Goal: Transaction & Acquisition: Purchase product/service

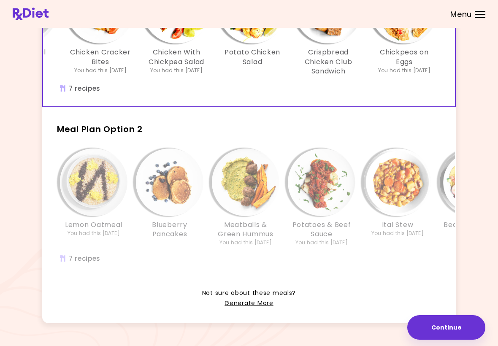
scroll to position [138, 0]
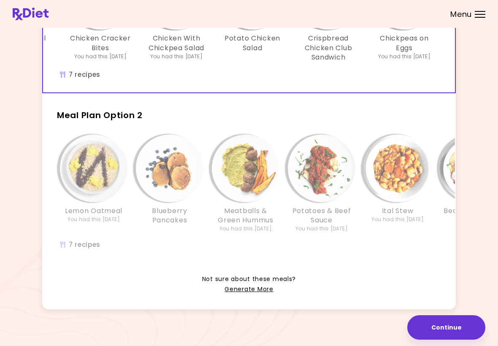
click at [346, 228] on div "Bean Taco Salad" at bounding box center [474, 184] width 76 height 98
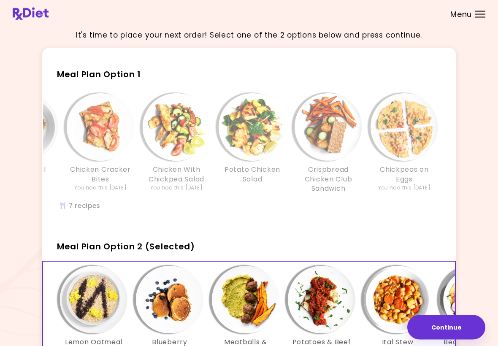
scroll to position [0, 0]
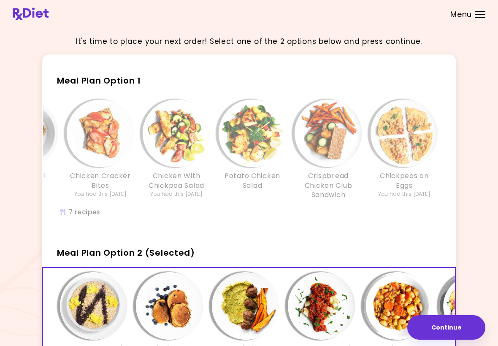
click at [346, 157] on img "Info - Chickpeas on Eggs - Meal Plan Option 1" at bounding box center [405, 134] width 68 height 68
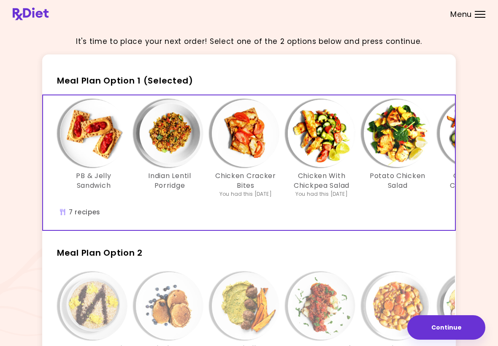
click at [75, 214] on div "PB & Jelly Sandwich Indian Lentil Porridge Chicken Cracker Bites You had this […" at bounding box center [321, 162] width 557 height 135
click at [60, 210] on div "PB & Jelly Sandwich Indian Lentil Porridge Chicken Cracker Bites You had this […" at bounding box center [321, 162] width 557 height 135
click at [60, 214] on div "PB & Jelly Sandwich Indian Lentil Porridge Chicken Cracker Bites You had this […" at bounding box center [321, 162] width 557 height 135
click at [83, 214] on div "PB & Jelly Sandwich Indian Lentil Porridge Chicken Cracker Bites You had this […" at bounding box center [321, 162] width 557 height 135
click at [81, 216] on div "PB & Jelly Sandwich Indian Lentil Porridge Chicken Cracker Bites You had this […" at bounding box center [321, 162] width 557 height 135
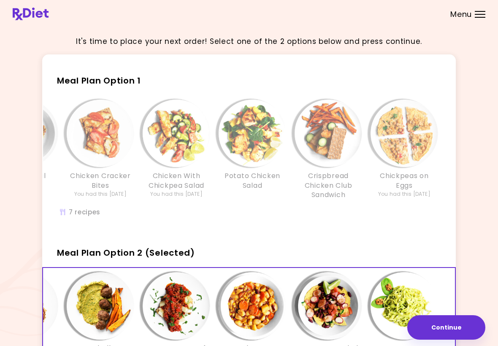
click at [345, 133] on img "Info - Crispbread Chicken Club Sandwich - Meal Plan Option 1" at bounding box center [329, 134] width 68 height 68
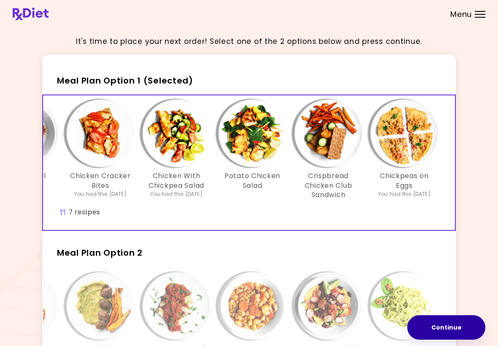
click at [346, 320] on button "Continue" at bounding box center [446, 327] width 78 height 24
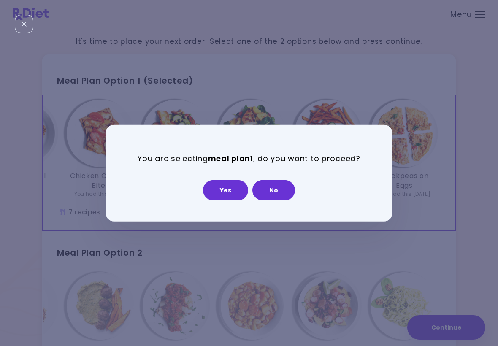
click at [228, 192] on button "Yes" at bounding box center [225, 190] width 45 height 20
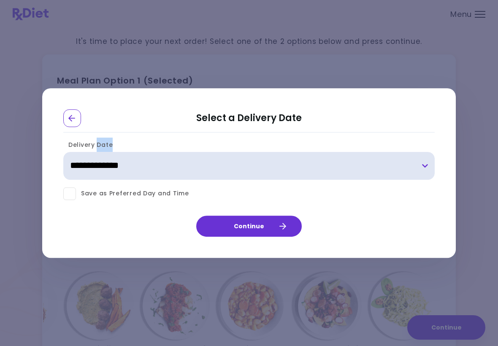
click at [131, 168] on select "**********" at bounding box center [249, 166] width 372 height 28
select select "**********"
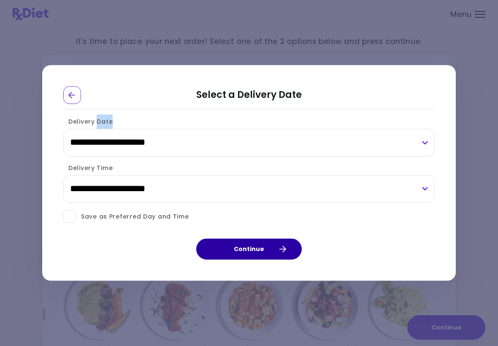
click at [251, 247] on button "Continue" at bounding box center [249, 249] width 106 height 21
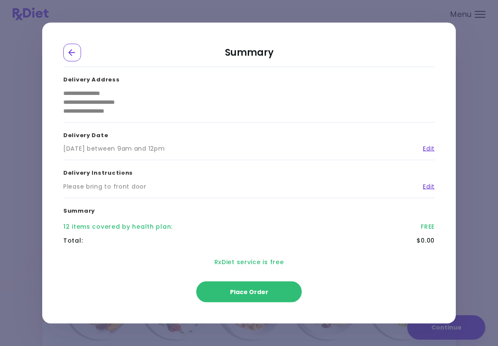
click at [252, 291] on span "Place Order" at bounding box center [249, 292] width 38 height 8
click at [252, 291] on span "Processing ..." at bounding box center [249, 292] width 41 height 6
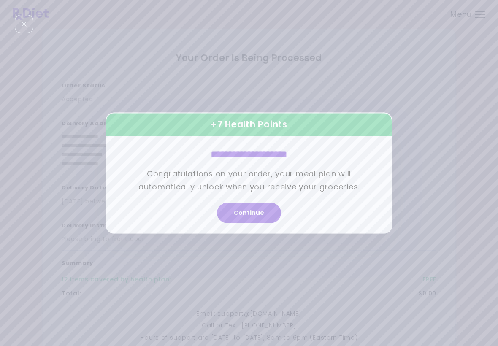
click at [254, 214] on button "Continue" at bounding box center [249, 213] width 64 height 20
